Goal: Task Accomplishment & Management: Use online tool/utility

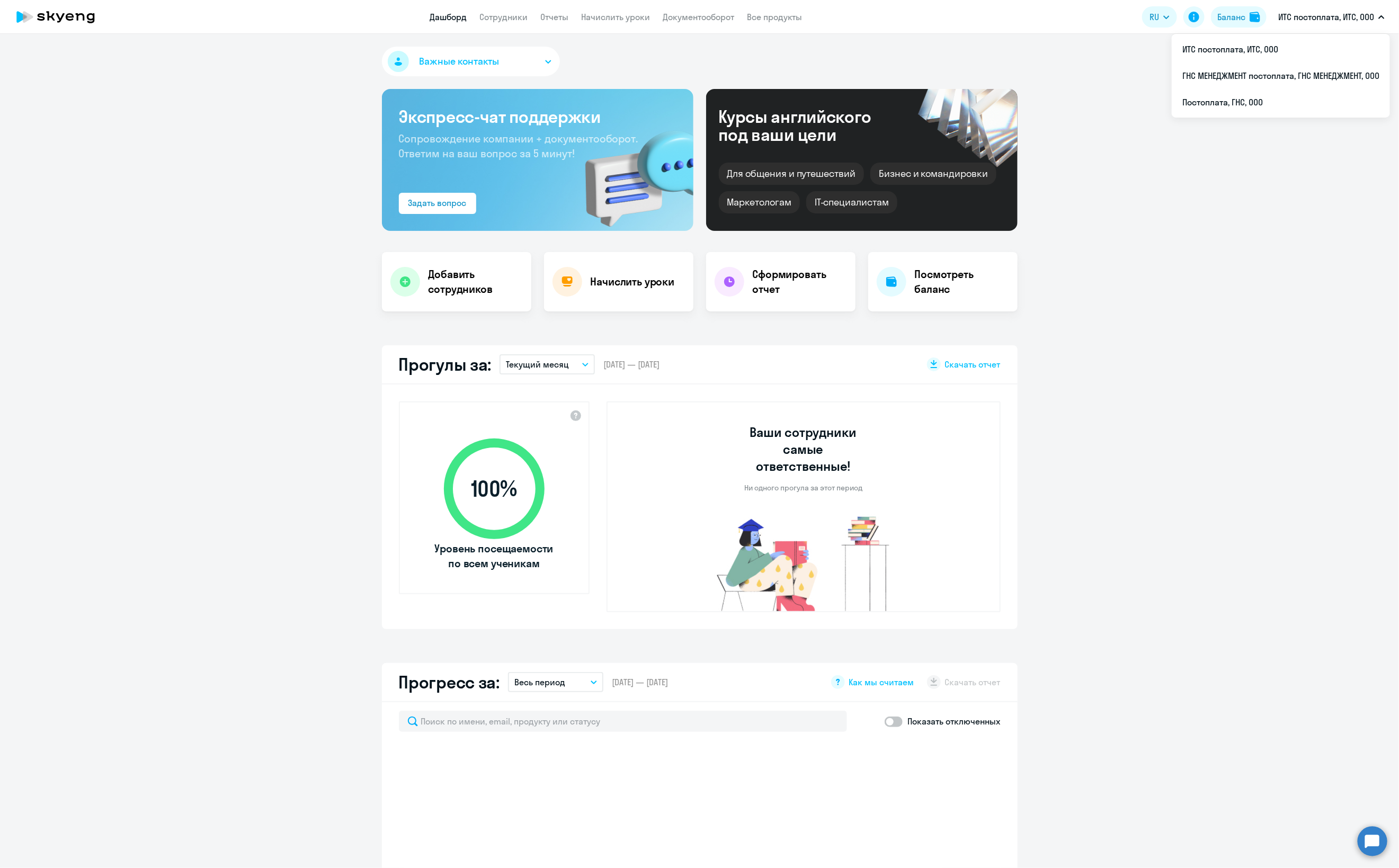
select select "30"
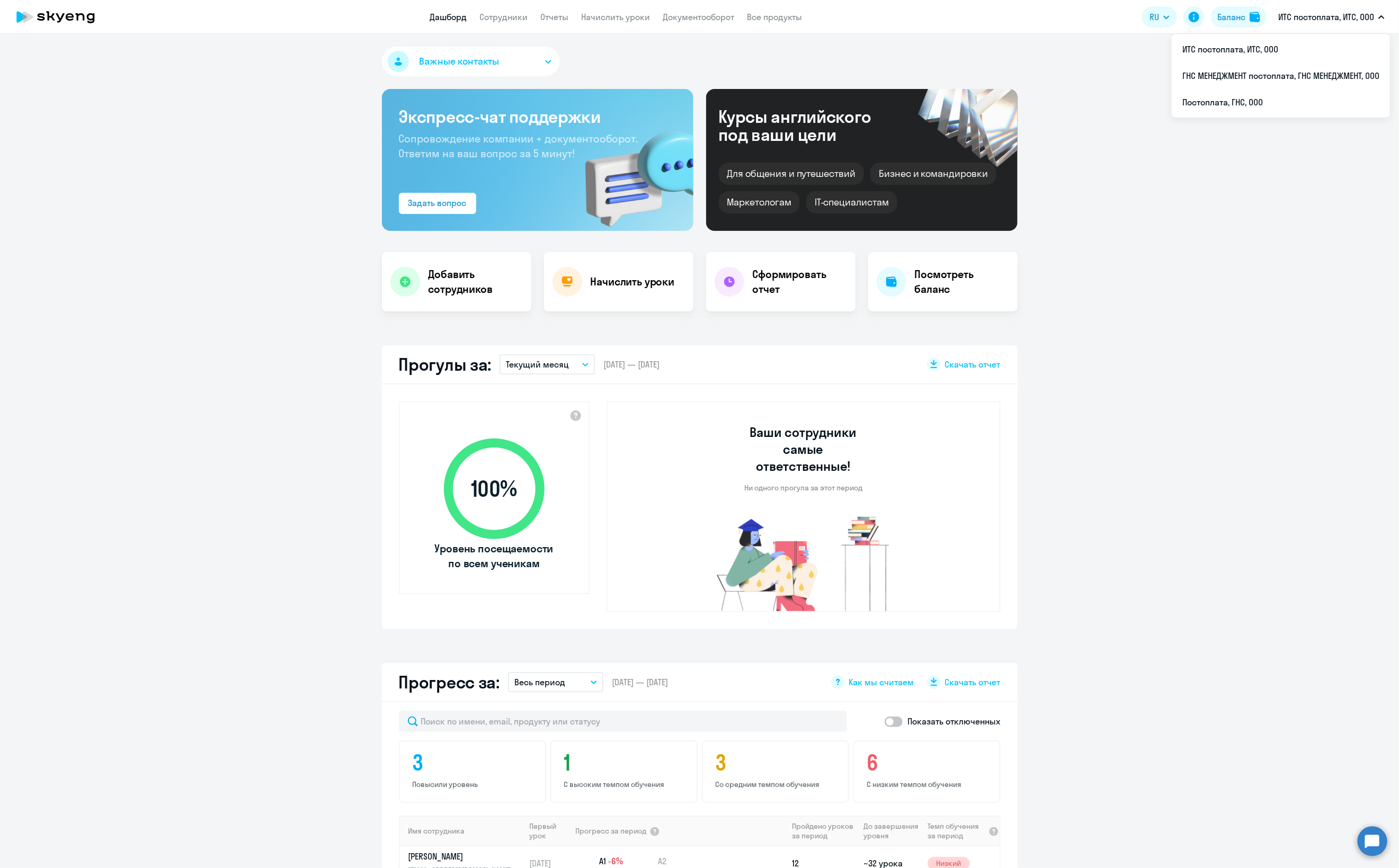
click at [1329, 23] on p "ИТС постоплата, ИТС, ООО" at bounding box center [1325, 17] width 96 height 13
click at [1273, 109] on li "Постоплата, ГНС, ООО" at bounding box center [1280, 102] width 218 height 27
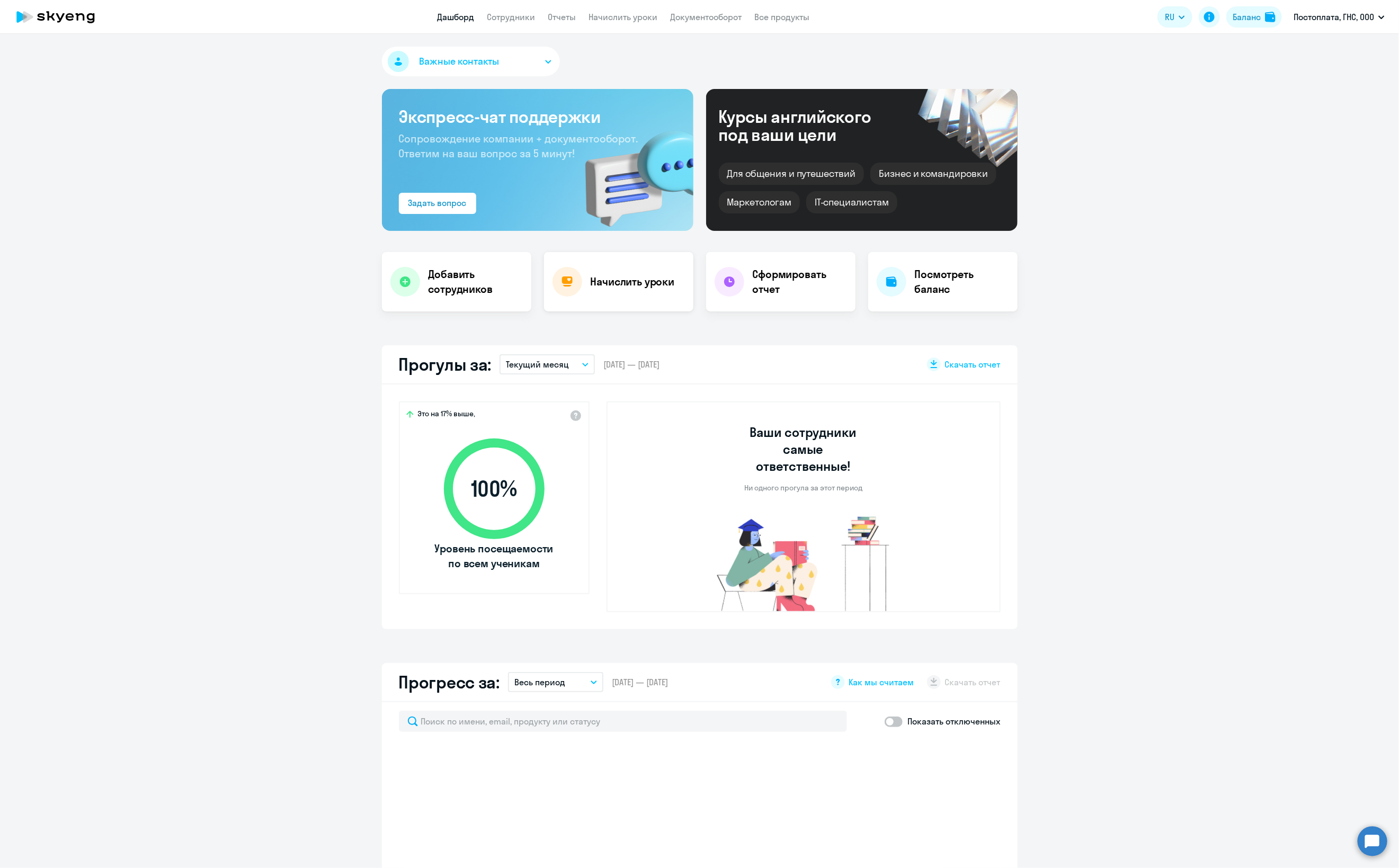
click at [601, 282] on h4 "Начислить уроки" at bounding box center [632, 282] width 84 height 15
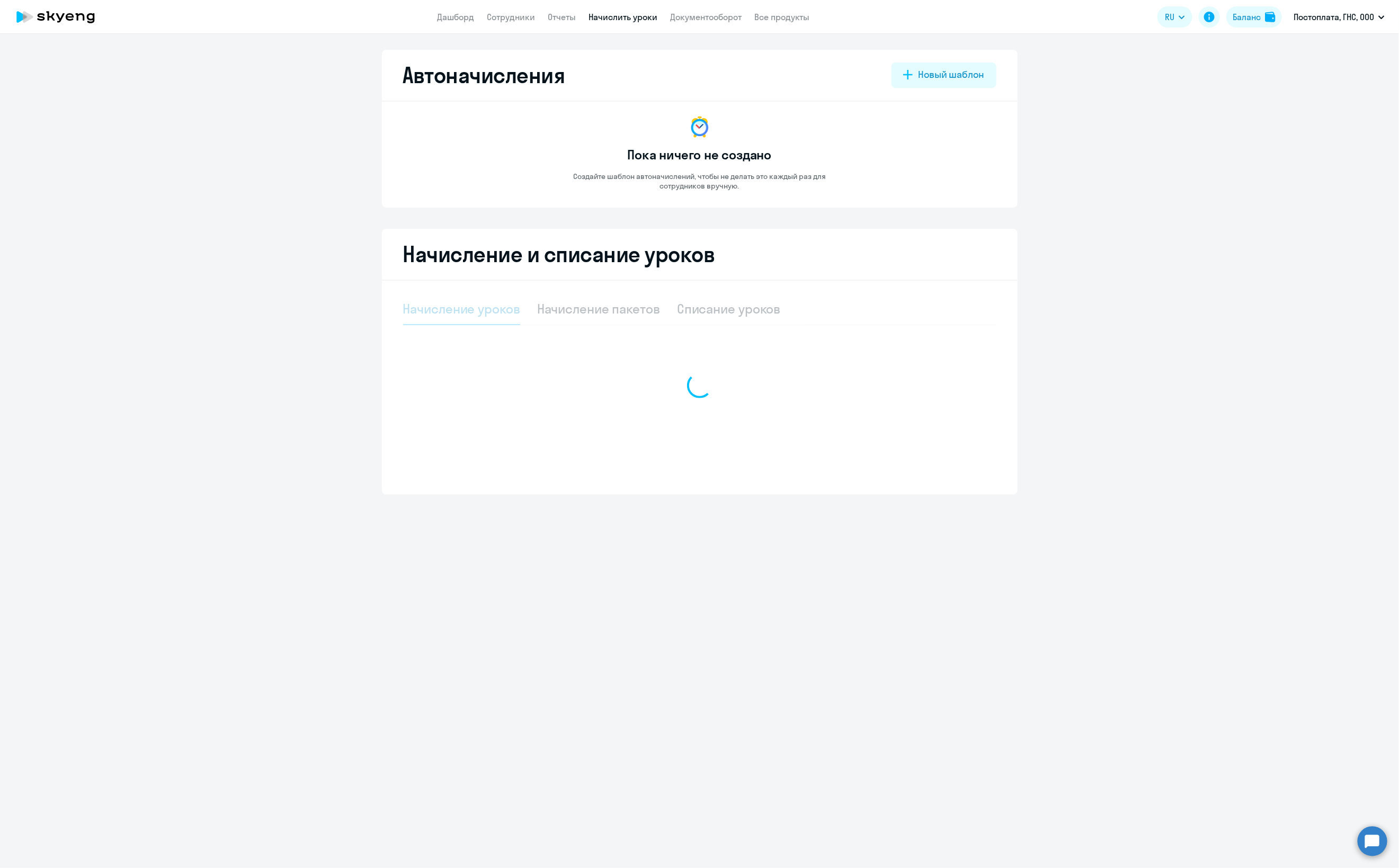
select select "10"
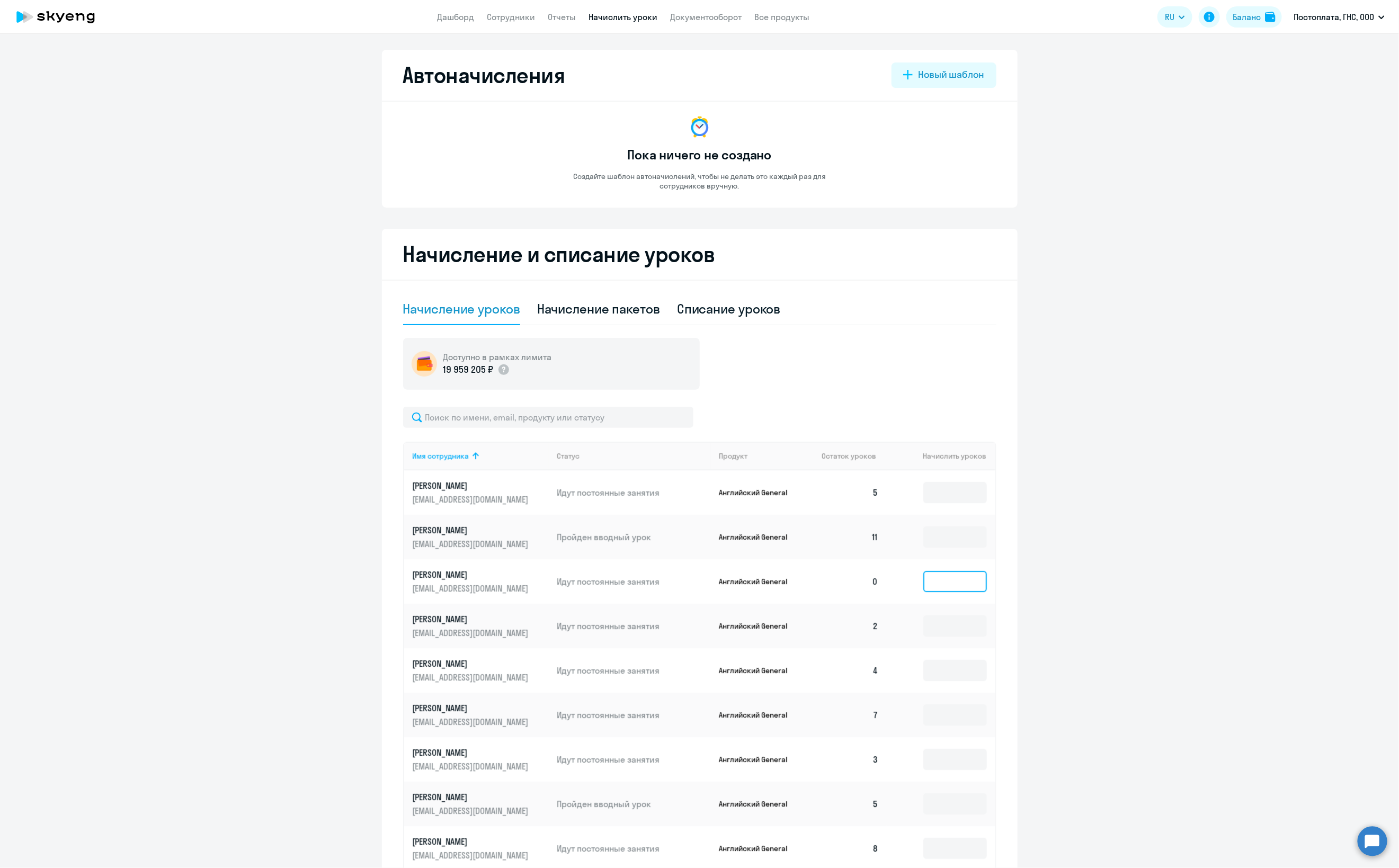
click at [928, 585] on input at bounding box center [955, 581] width 64 height 21
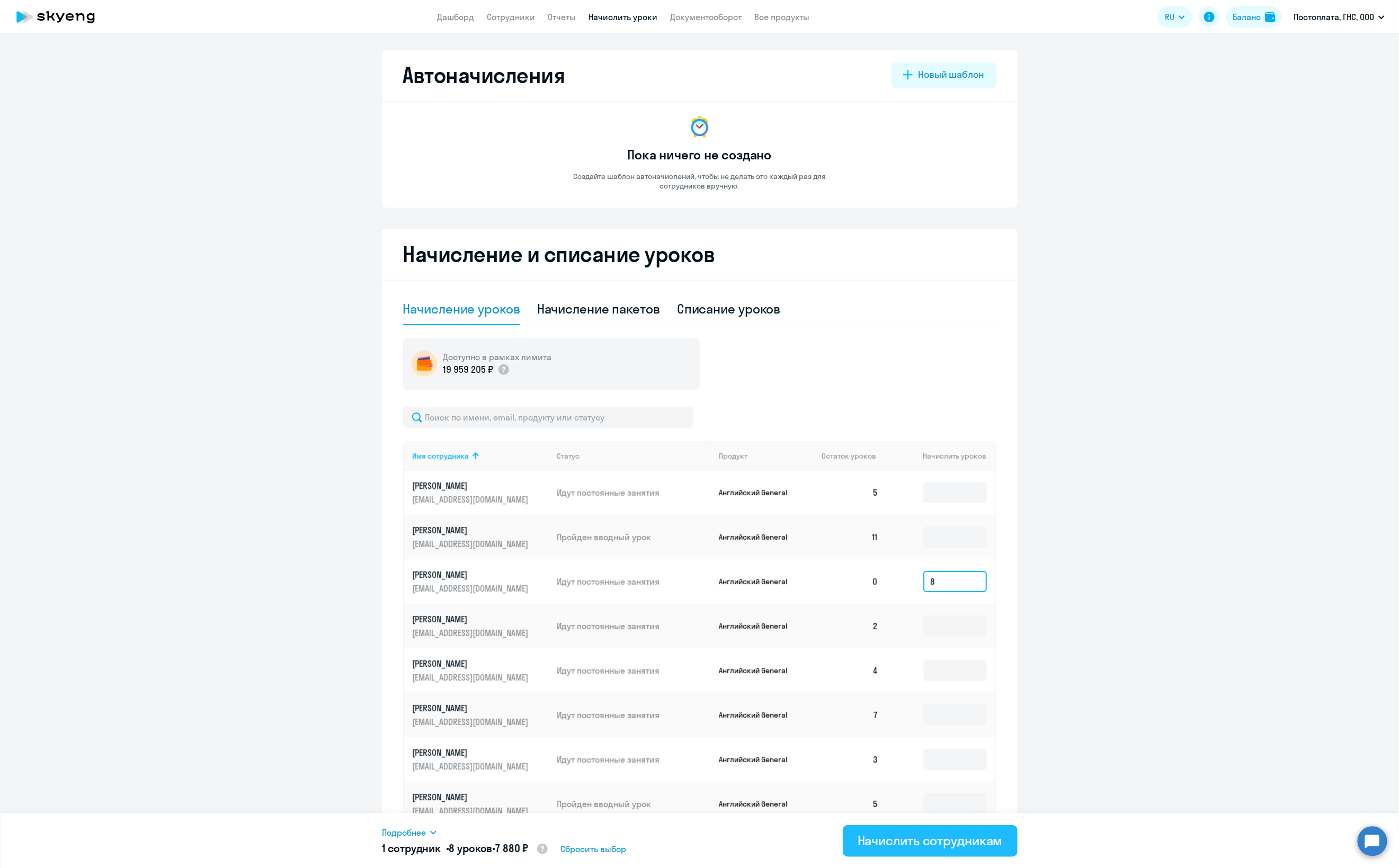
type input "8"
click at [907, 840] on div "Начислить сотрудникам" at bounding box center [930, 840] width 145 height 17
